Goal: Task Accomplishment & Management: Manage account settings

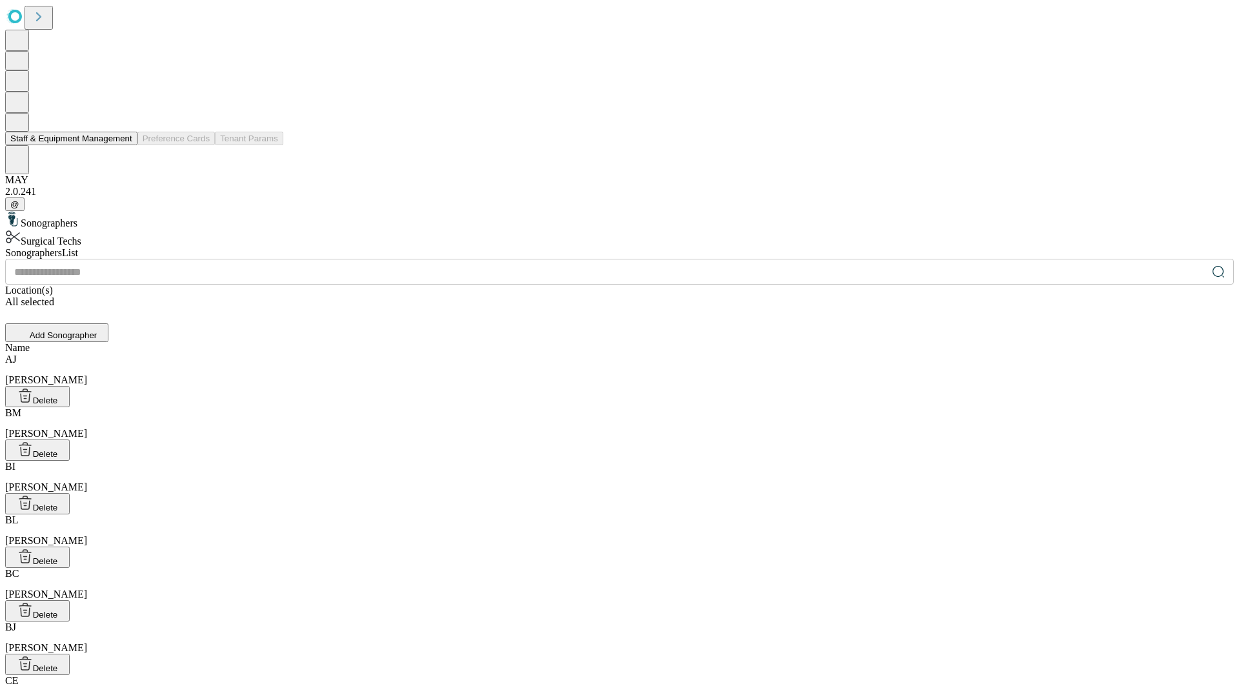
click at [123, 145] on button "Staff & Equipment Management" at bounding box center [71, 139] width 132 height 14
